Goal: Navigation & Orientation: Understand site structure

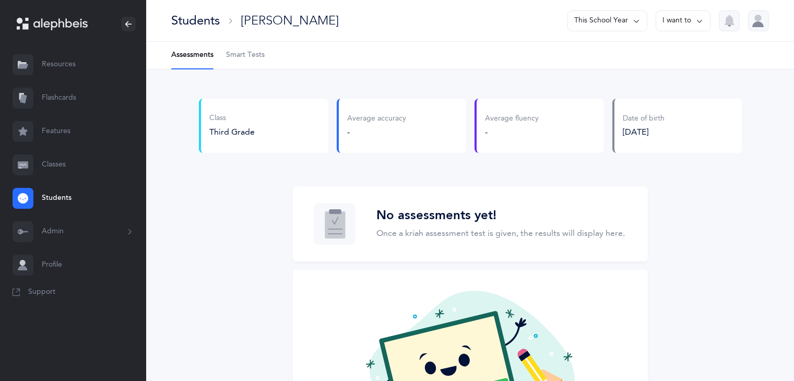
scroll to position [22, 0]
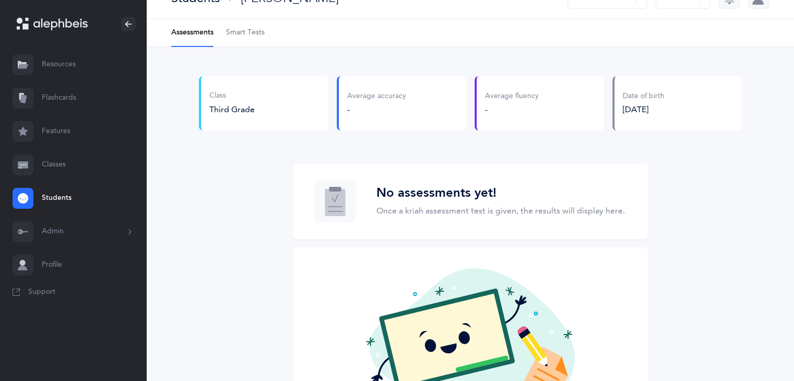
click at [79, 235] on button "Admin" at bounding box center [73, 231] width 146 height 33
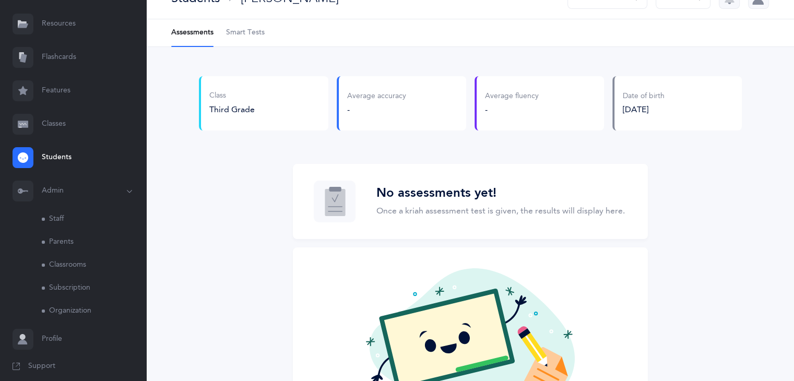
scroll to position [49, 0]
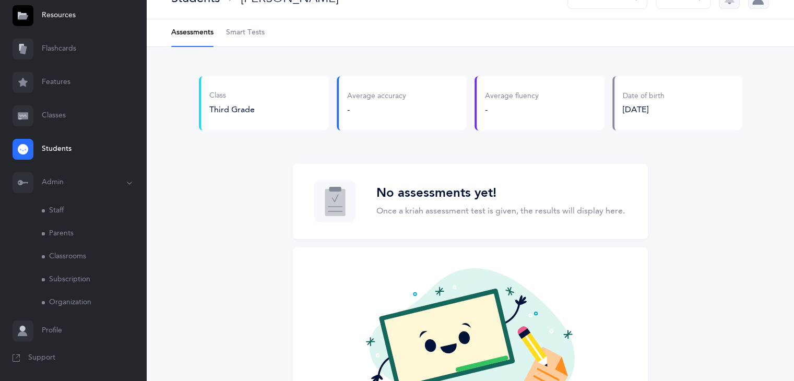
click at [78, 255] on link "Classrooms" at bounding box center [94, 256] width 104 height 23
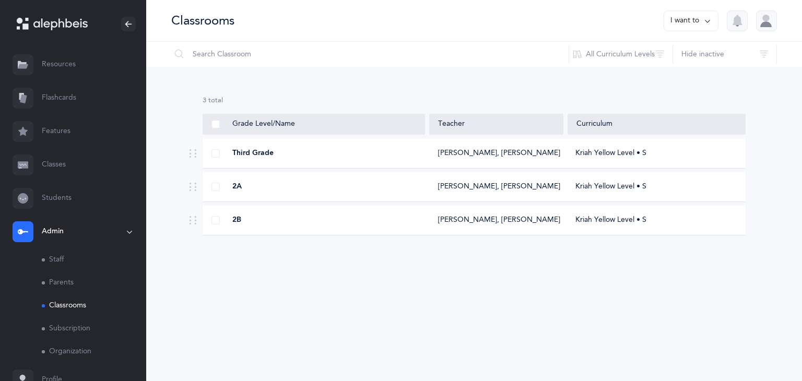
click at [54, 255] on link "Staff" at bounding box center [94, 260] width 104 height 23
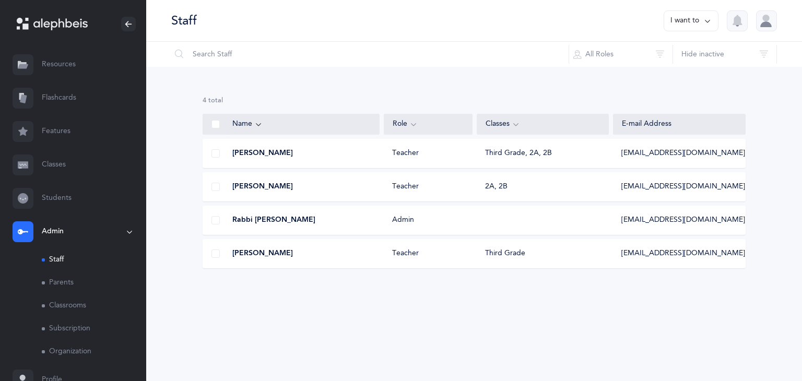
click at [45, 124] on link "Features" at bounding box center [73, 131] width 146 height 33
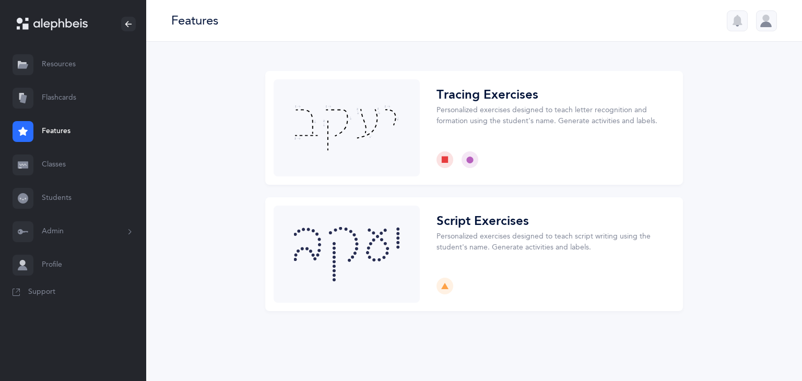
click at [77, 70] on link "Resources" at bounding box center [73, 64] width 146 height 33
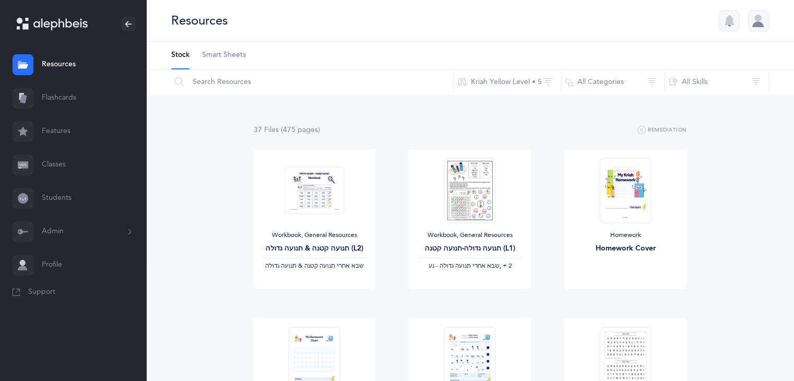
click at [90, 102] on link "Flashcards" at bounding box center [73, 97] width 146 height 33
